Goal: Information Seeking & Learning: Understand process/instructions

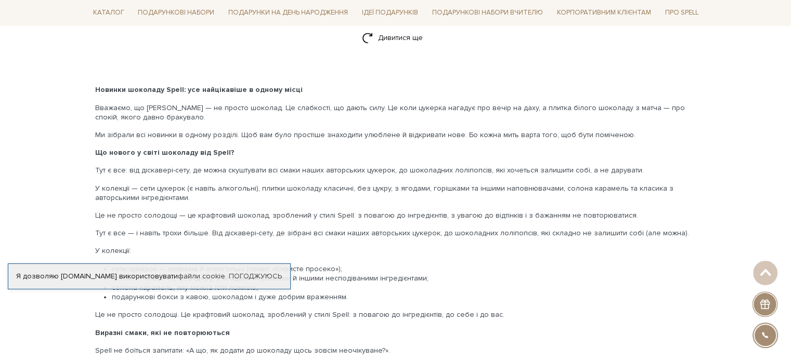
scroll to position [1820, 0]
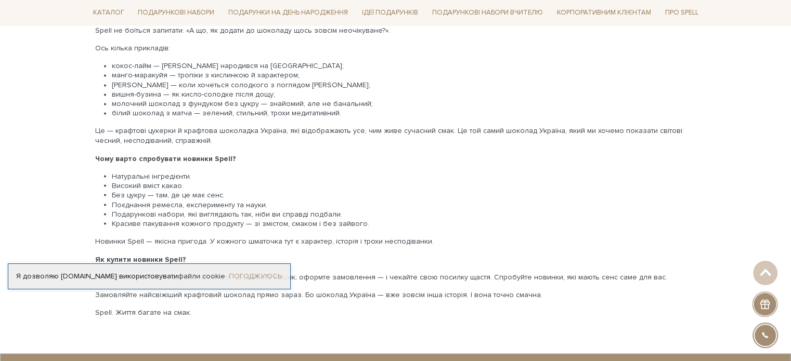
click at [264, 279] on link "Погоджуюсь" at bounding box center [255, 276] width 53 height 9
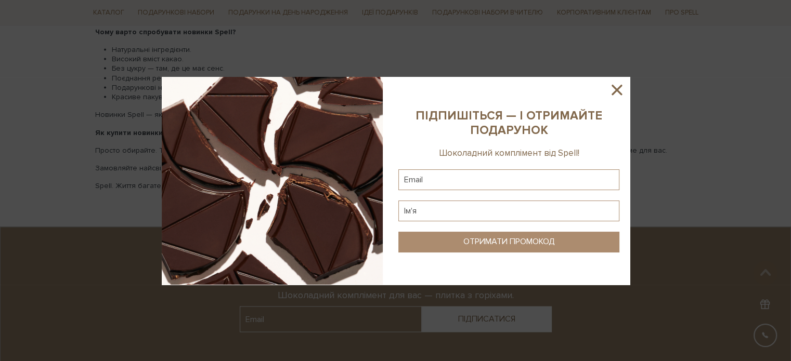
scroll to position [2135, 0]
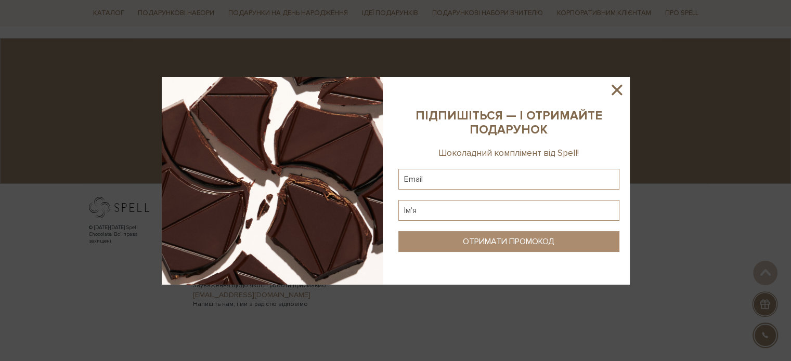
click at [619, 88] on icon at bounding box center [617, 90] width 18 height 18
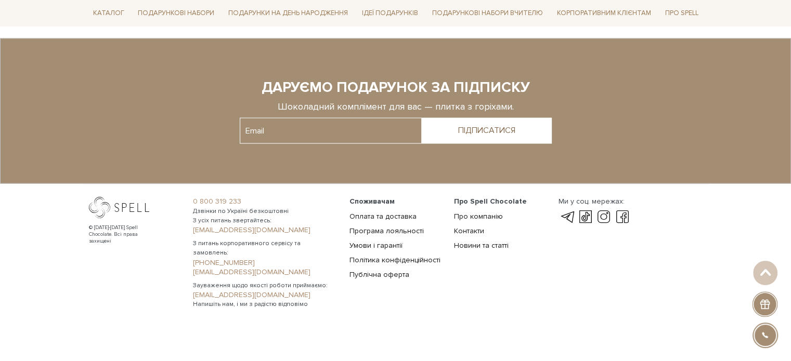
drag, startPoint x: 118, startPoint y: 234, endPoint x: 212, endPoint y: 216, distance: 95.8
click at [119, 234] on div "© [DATE]-[DATE] Spell Chocolate. Всі права захищені" at bounding box center [124, 235] width 70 height 20
click at [461, 212] on link "Про компанію" at bounding box center [478, 216] width 49 height 9
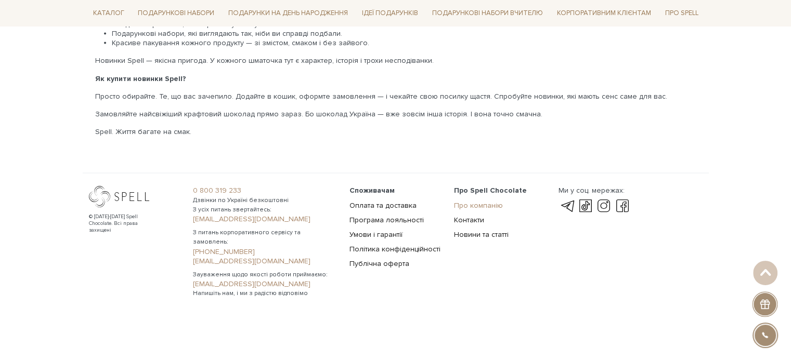
scroll to position [1990, 0]
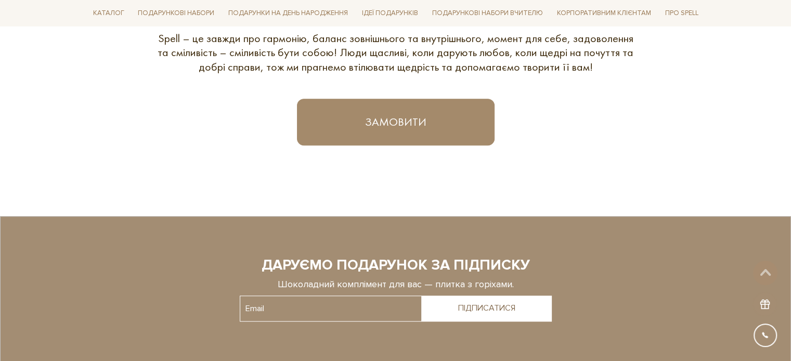
scroll to position [854, 0]
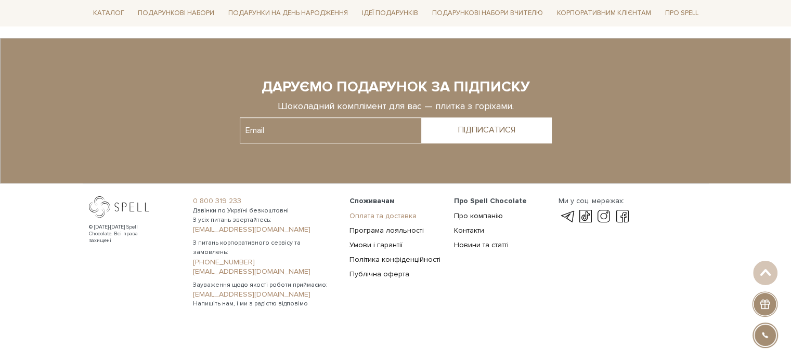
click at [384, 217] on link "Оплата та доставка" at bounding box center [382, 216] width 67 height 9
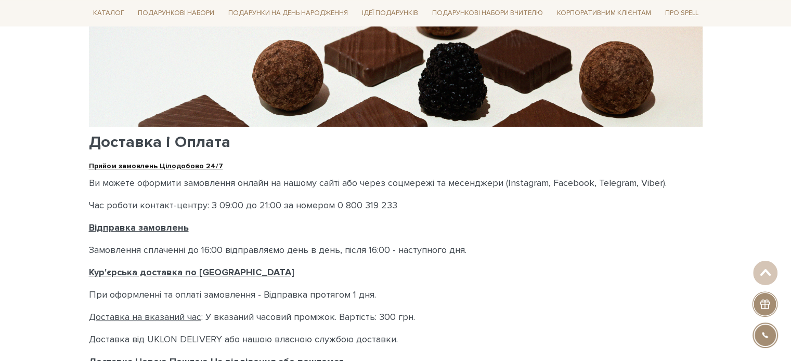
scroll to position [109, 0]
